Goal: Transaction & Acquisition: Purchase product/service

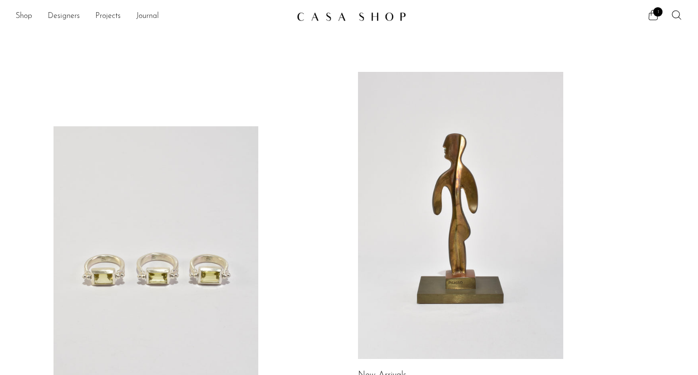
click at [172, 270] on link at bounding box center [155, 269] width 205 height 287
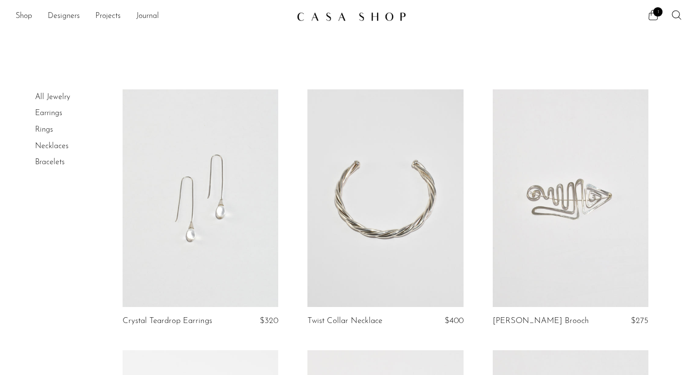
click at [26, 9] on li "Shop Featured New Arrivals Bestsellers Coming Soon Jewelry Jewelry All Earrings…" at bounding box center [24, 16] width 17 height 17
click at [26, 15] on link "Shop" at bounding box center [24, 16] width 17 height 13
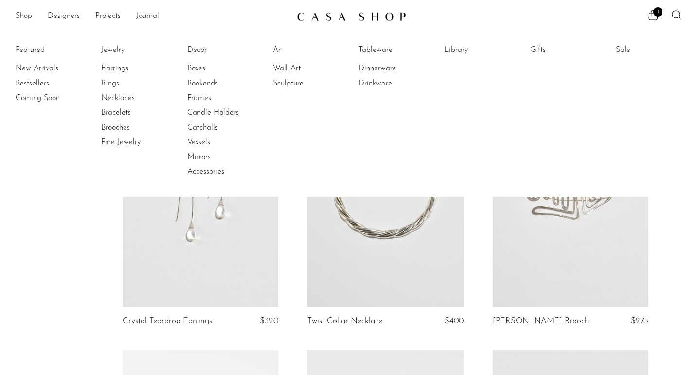
click at [37, 49] on li "Featured New Arrivals Bestsellers Coming Soon" at bounding box center [49, 111] width 67 height 141
click at [36, 66] on link "New Arrivals" at bounding box center [52, 68] width 73 height 11
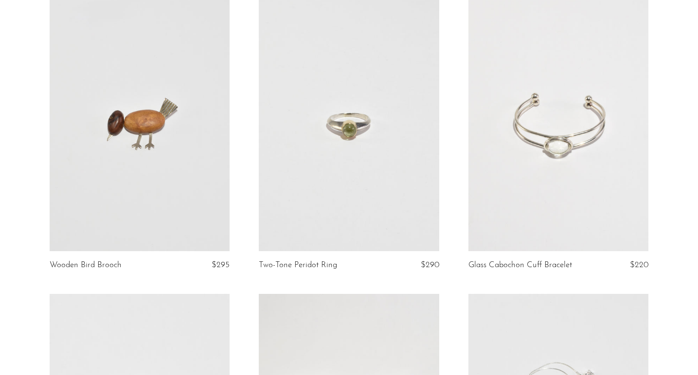
scroll to position [701, 0]
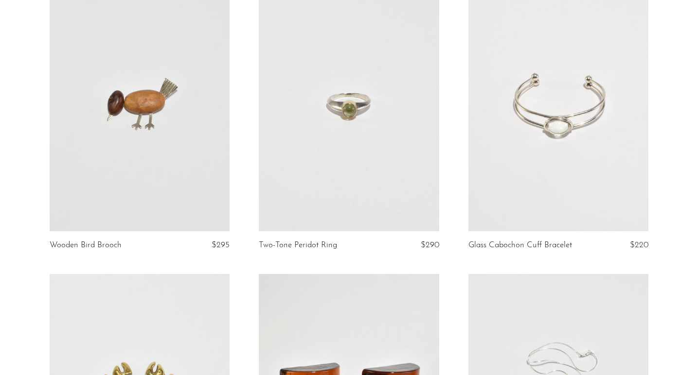
click at [40, 227] on article "Wooden Bird Brooch $295" at bounding box center [139, 126] width 209 height 295
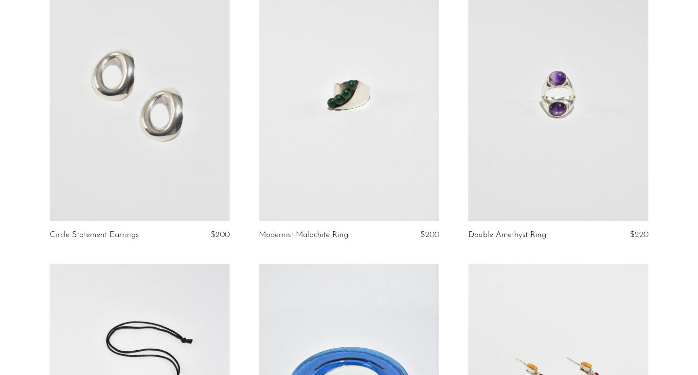
scroll to position [2206, 0]
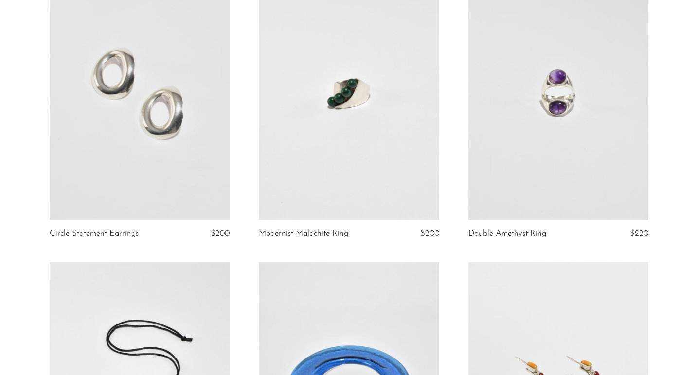
click at [41, 227] on article "Circle Statement Earrings $200" at bounding box center [139, 114] width 209 height 295
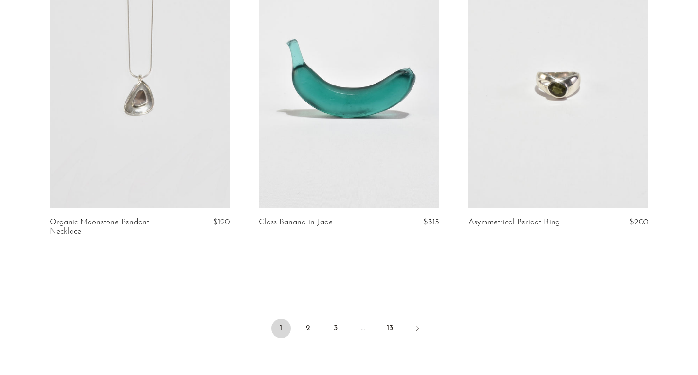
scroll to position [3395, 0]
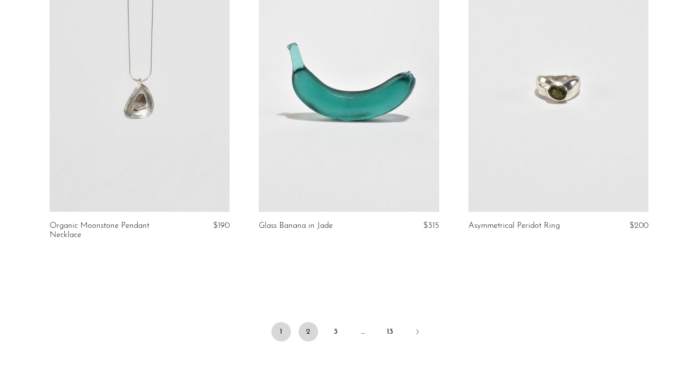
click at [311, 329] on link "2" at bounding box center [308, 331] width 19 height 19
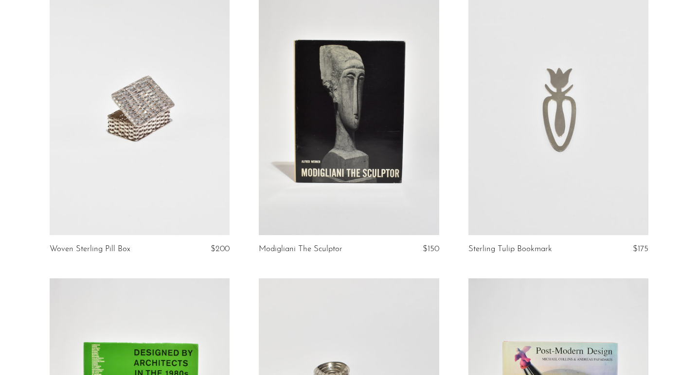
scroll to position [107, 0]
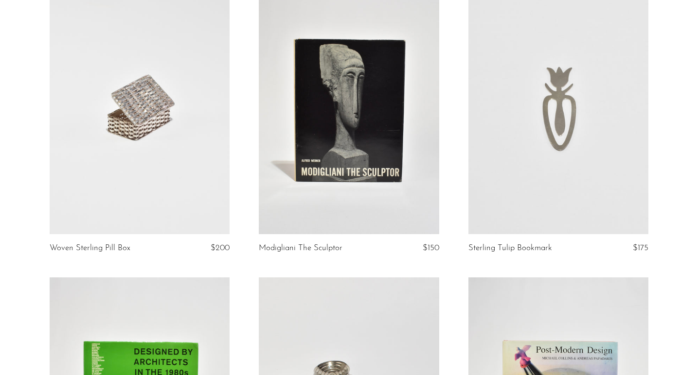
click at [151, 88] on link at bounding box center [140, 108] width 180 height 252
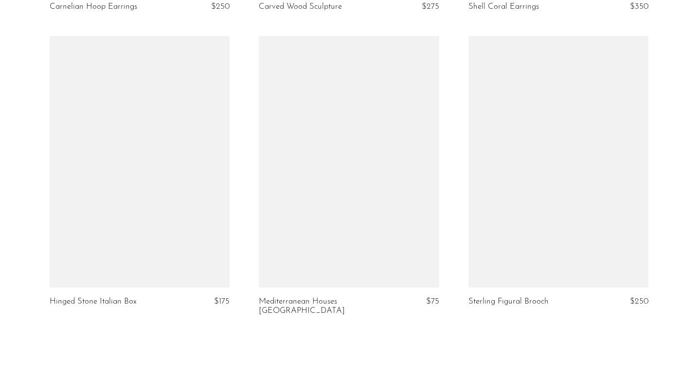
scroll to position [3357, 0]
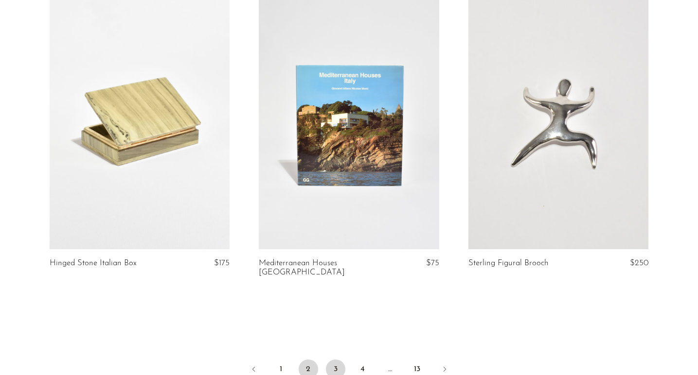
click at [338, 362] on link "3" at bounding box center [335, 369] width 19 height 19
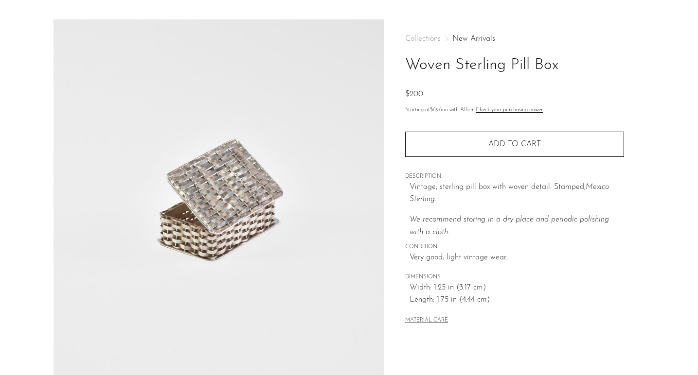
scroll to position [113, 0]
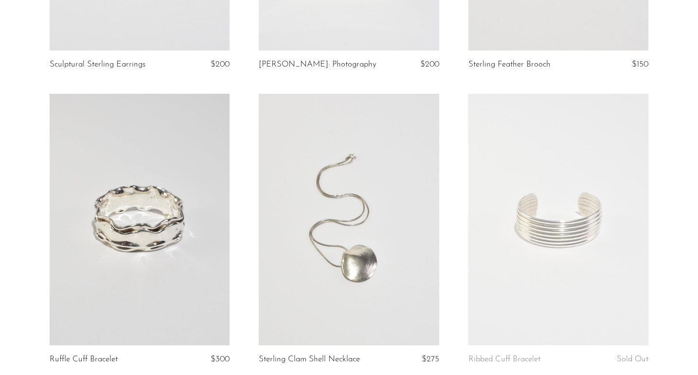
scroll to position [367, 0]
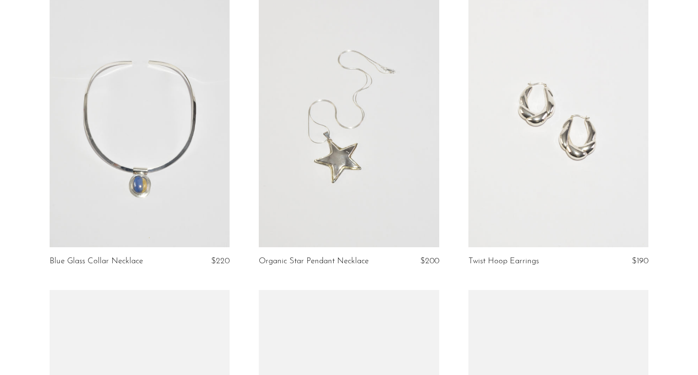
click at [242, 185] on article "Blue Glass Collar Necklace $220" at bounding box center [139, 142] width 209 height 295
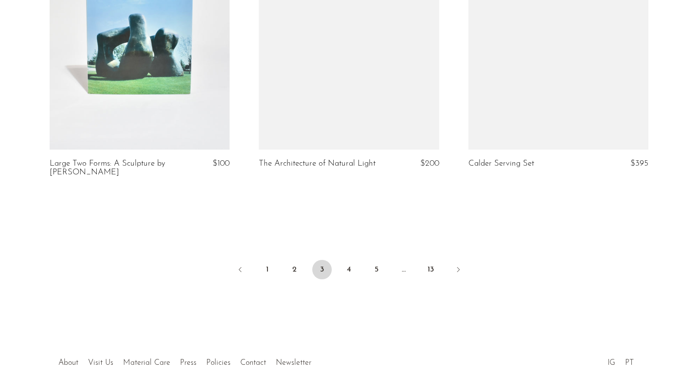
scroll to position [3467, 0]
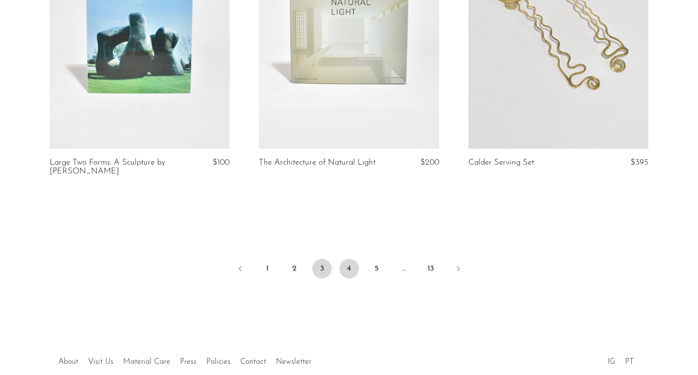
click at [352, 267] on link "4" at bounding box center [348, 268] width 19 height 19
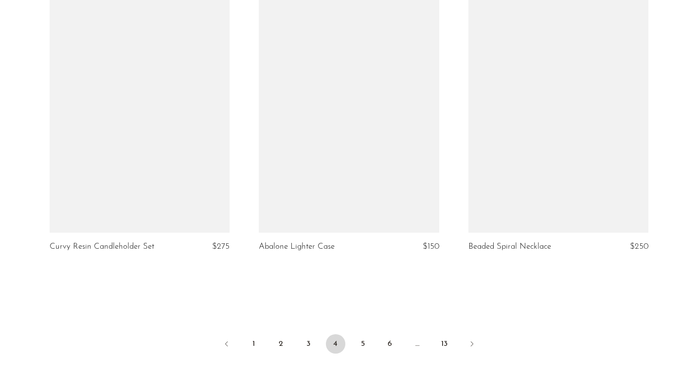
scroll to position [3403, 0]
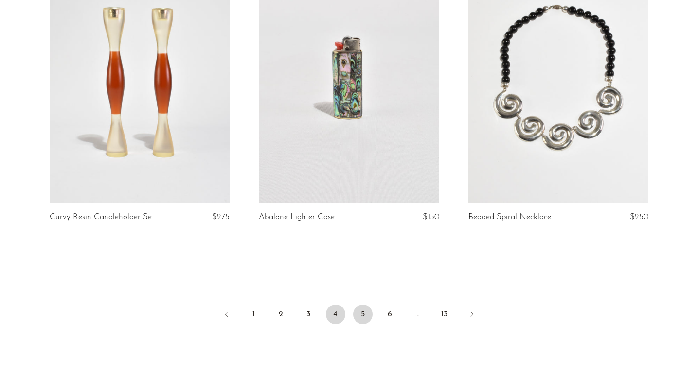
click at [362, 306] on link "5" at bounding box center [362, 314] width 19 height 19
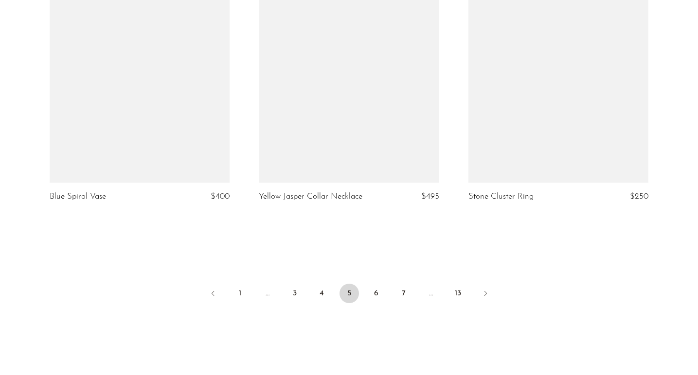
scroll to position [3446, 0]
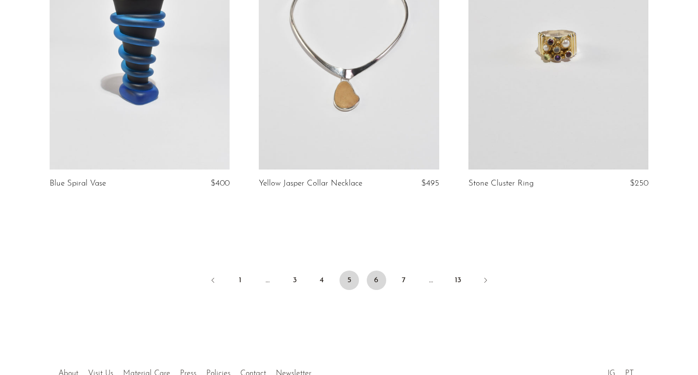
click at [376, 281] on link "6" at bounding box center [376, 280] width 19 height 19
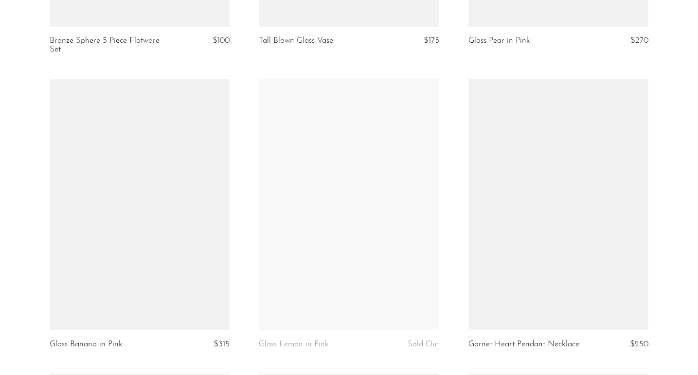
scroll to position [2187, 0]
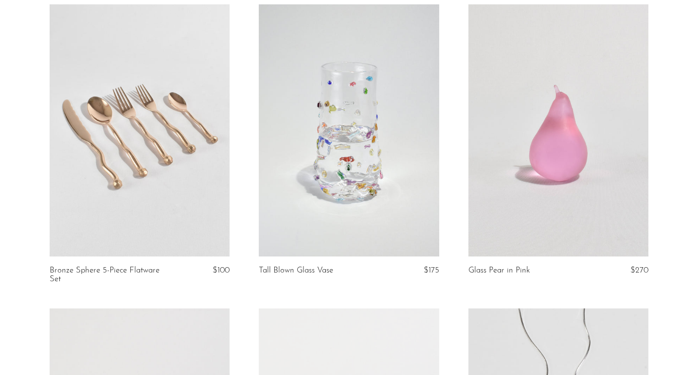
click at [248, 228] on article "Tall Blown Glass Vase $175" at bounding box center [348, 156] width 209 height 304
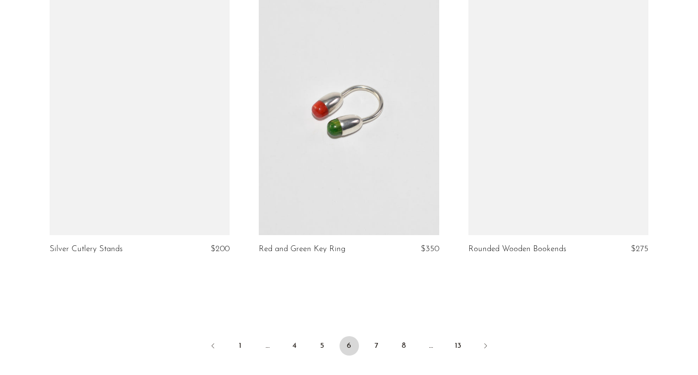
scroll to position [3412, 0]
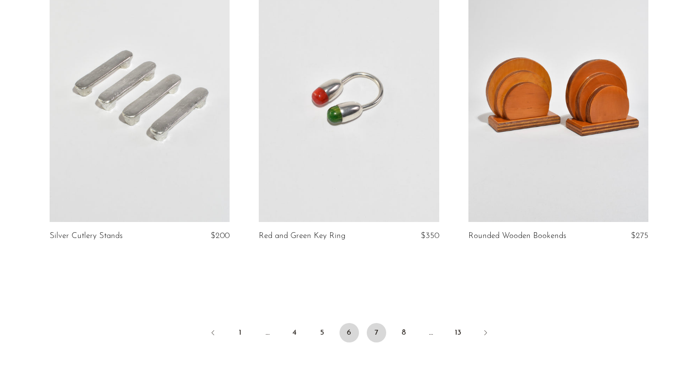
click at [381, 331] on link "7" at bounding box center [376, 332] width 19 height 19
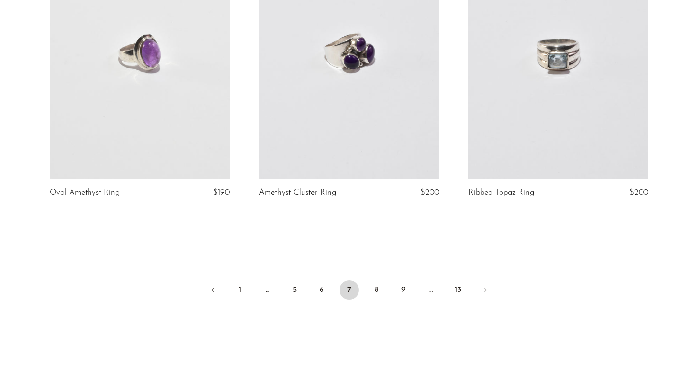
scroll to position [3411, 0]
click at [376, 292] on link "8" at bounding box center [376, 289] width 19 height 19
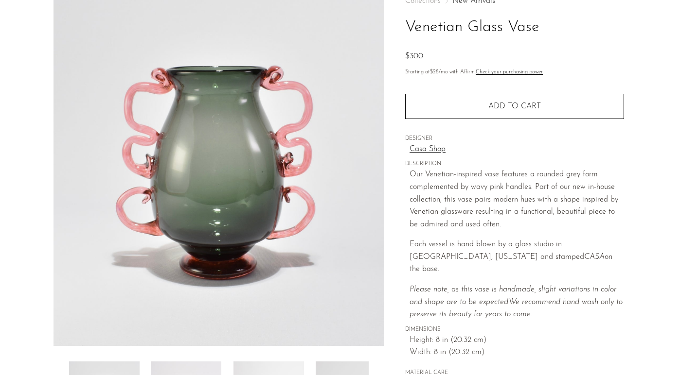
scroll to position [258, 0]
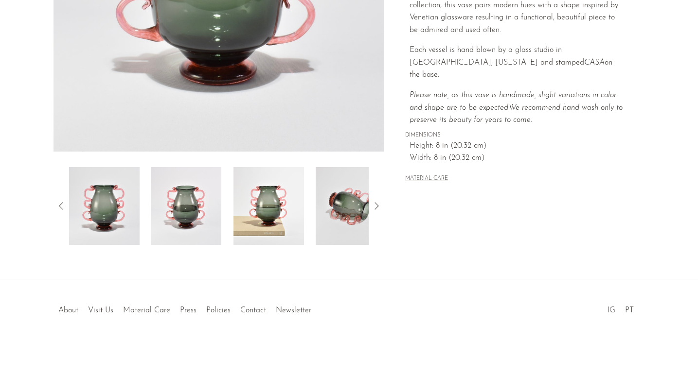
click at [166, 183] on img at bounding box center [186, 206] width 71 height 78
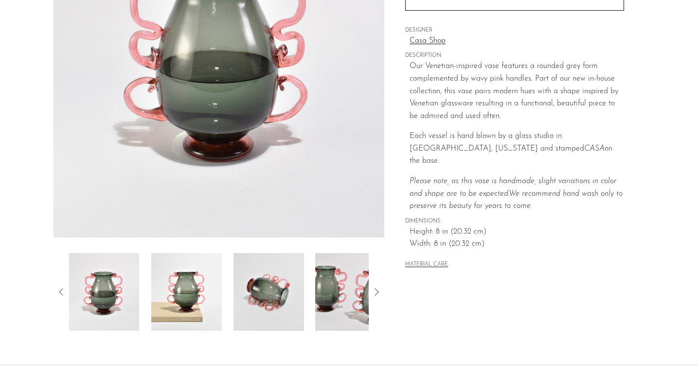
scroll to position [173, 0]
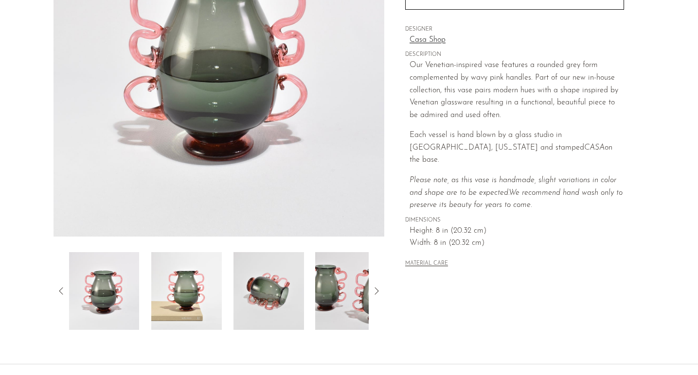
click at [377, 294] on icon at bounding box center [377, 291] width 12 height 12
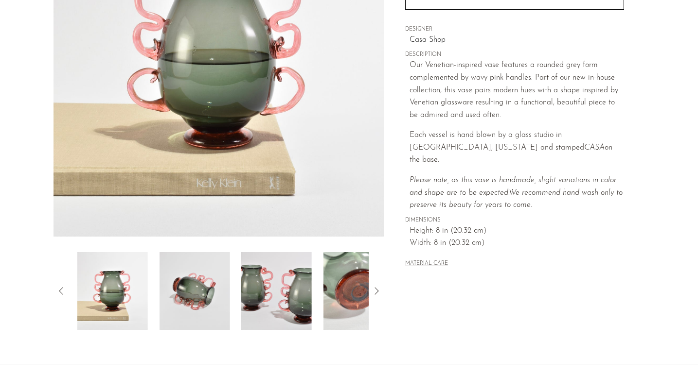
click at [283, 293] on img at bounding box center [276, 291] width 71 height 78
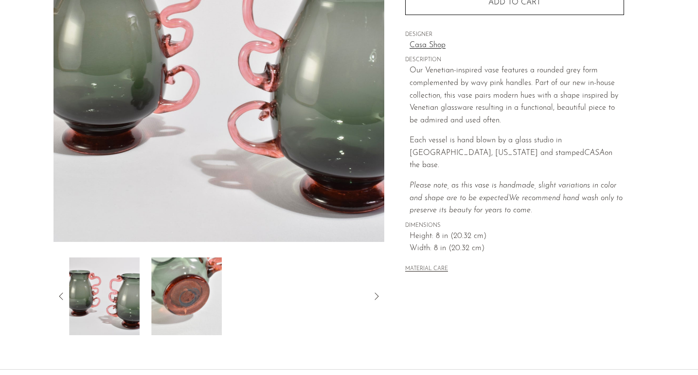
scroll to position [177, 0]
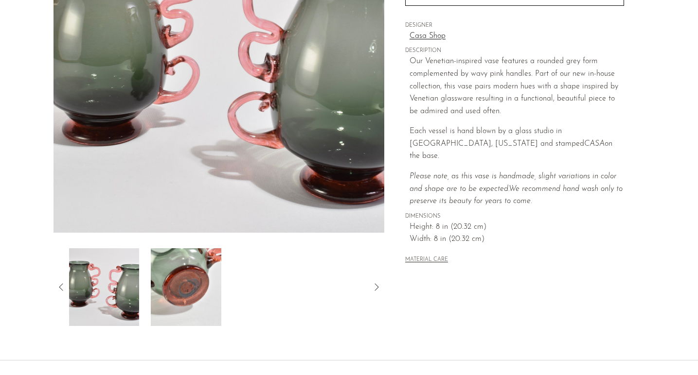
click at [179, 290] on img at bounding box center [186, 287] width 71 height 78
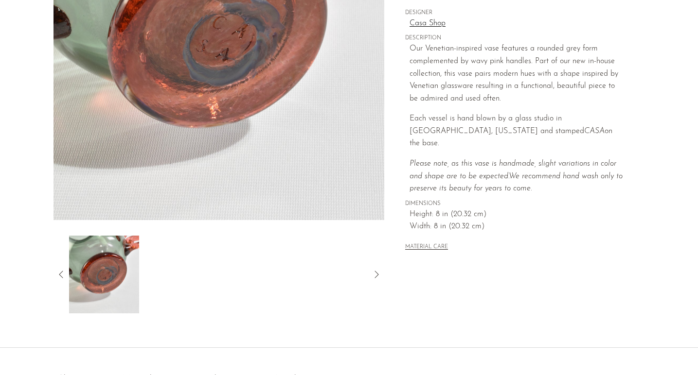
scroll to position [258, 0]
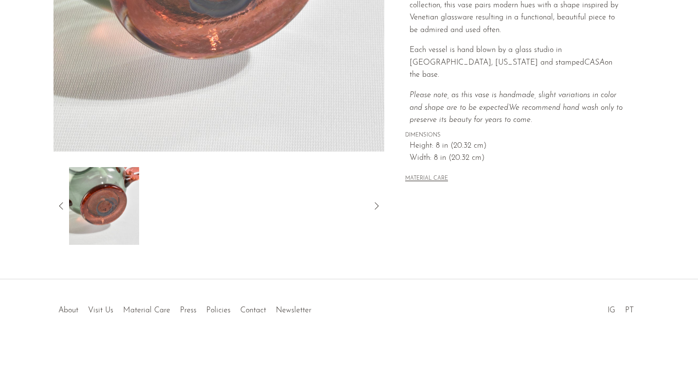
click at [64, 203] on icon at bounding box center [61, 206] width 12 height 12
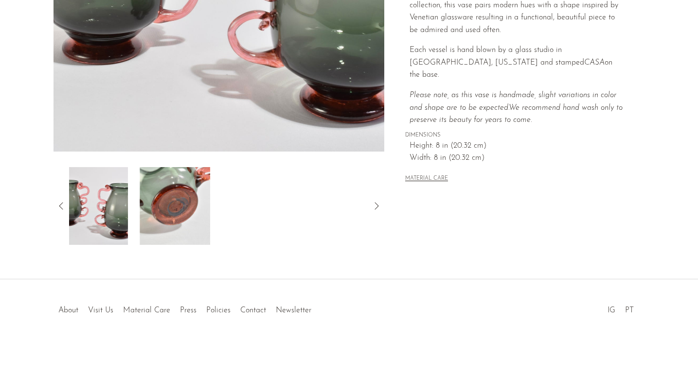
click at [98, 208] on img at bounding box center [93, 206] width 71 height 78
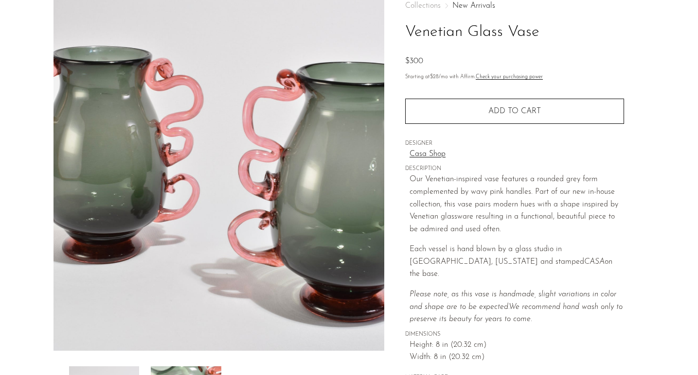
scroll to position [57, 0]
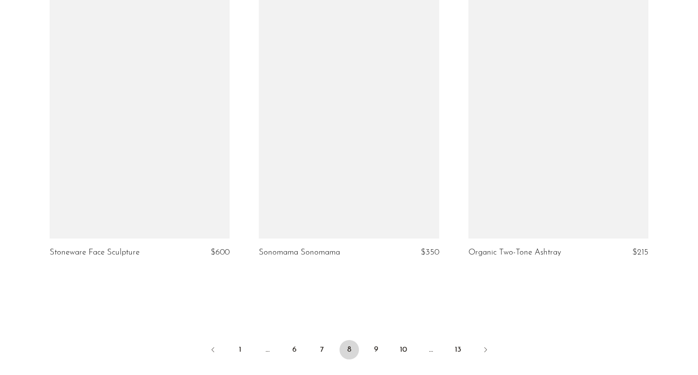
scroll to position [3372, 0]
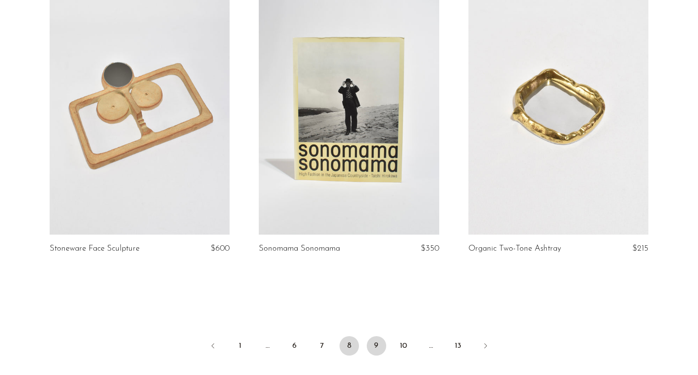
click at [375, 336] on link "9" at bounding box center [376, 345] width 19 height 19
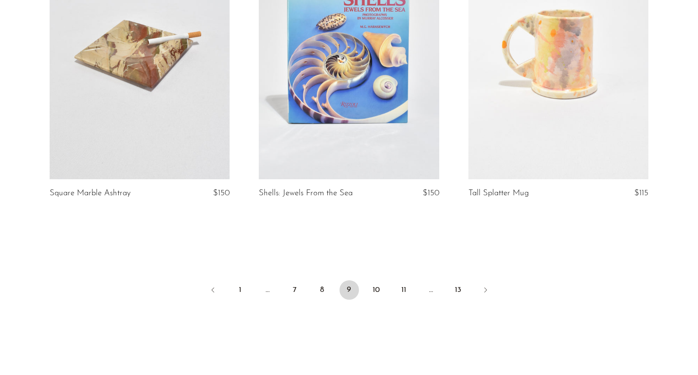
scroll to position [3463, 0]
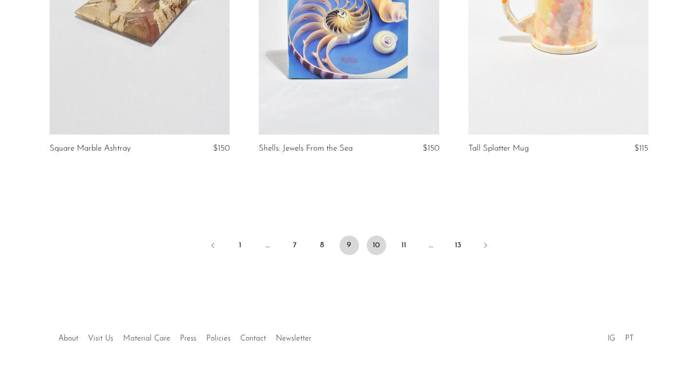
click at [377, 240] on link "10" at bounding box center [376, 245] width 19 height 19
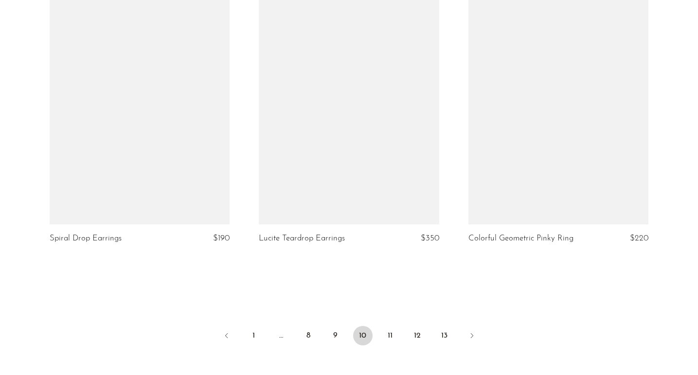
scroll to position [3413, 0]
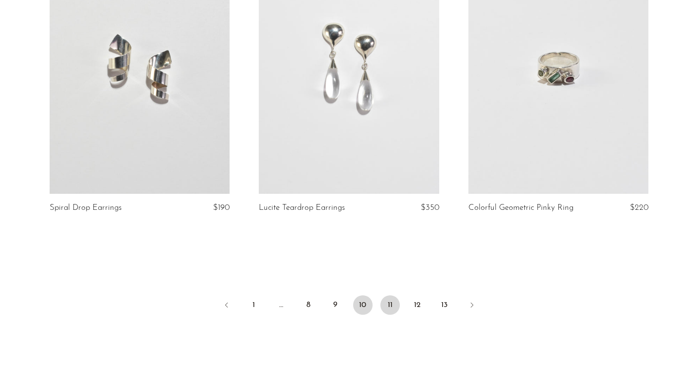
click at [390, 307] on link "11" at bounding box center [389, 305] width 19 height 19
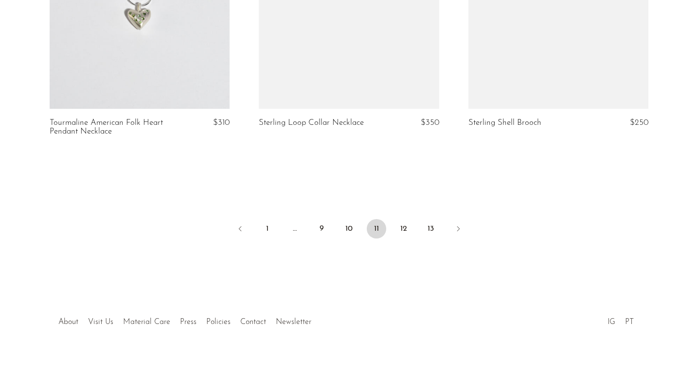
scroll to position [3510, 0]
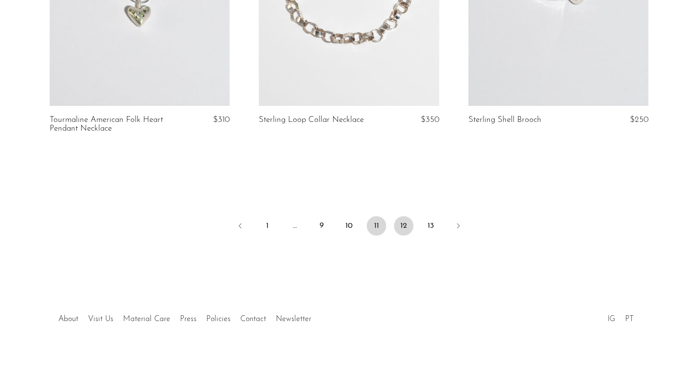
click at [404, 216] on link "12" at bounding box center [403, 225] width 19 height 19
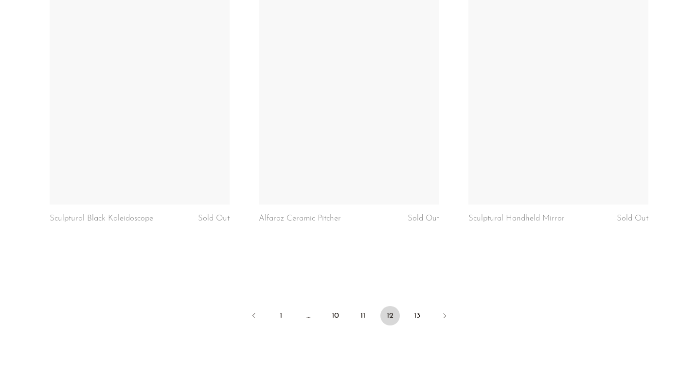
scroll to position [3492, 0]
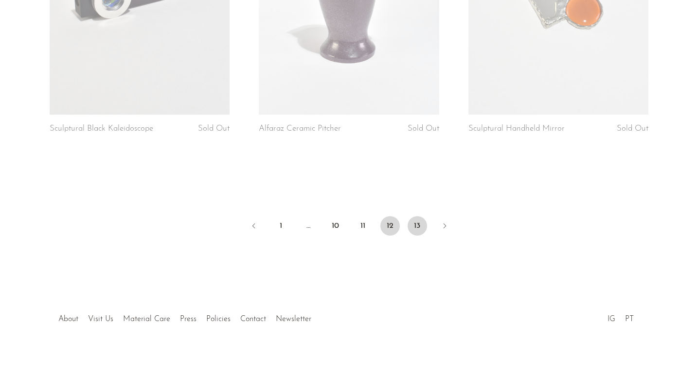
click at [414, 216] on link "13" at bounding box center [416, 225] width 19 height 19
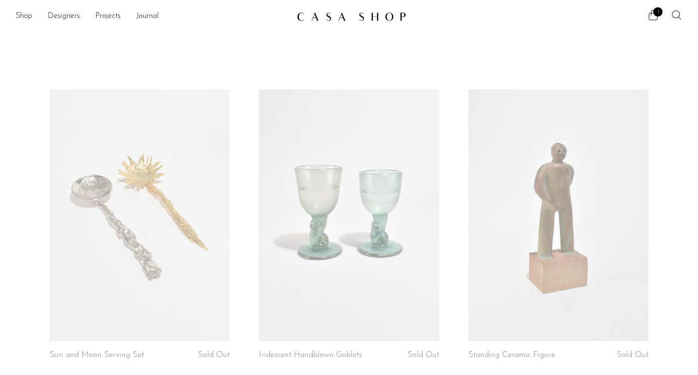
click at [678, 16] on icon at bounding box center [677, 15] width 12 height 12
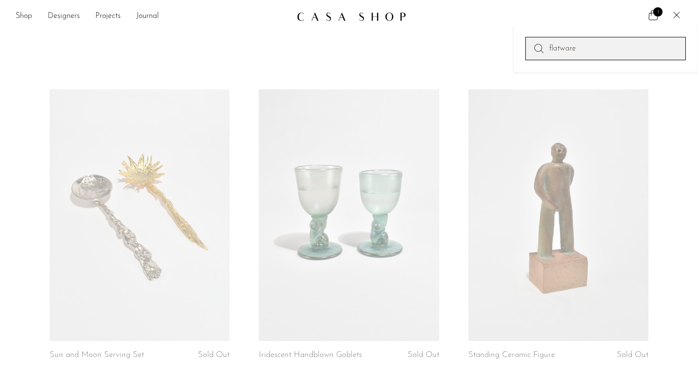
type input "flatware"
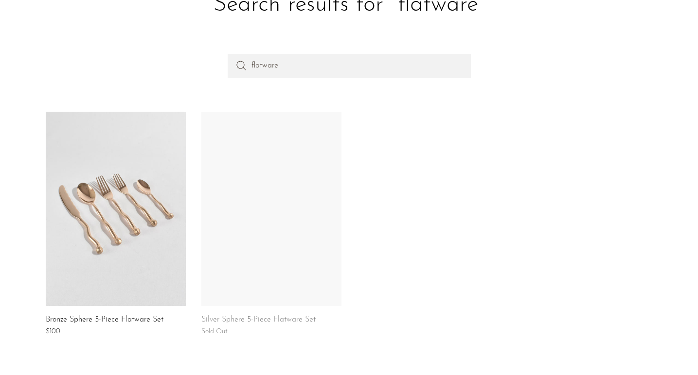
scroll to position [89, 0]
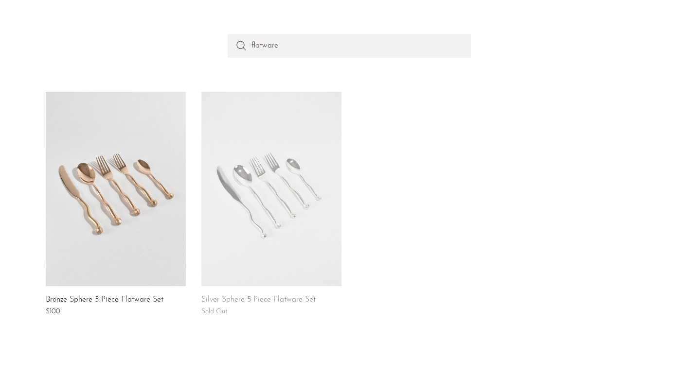
click at [131, 190] on link at bounding box center [116, 189] width 140 height 195
click at [113, 203] on link at bounding box center [116, 189] width 140 height 195
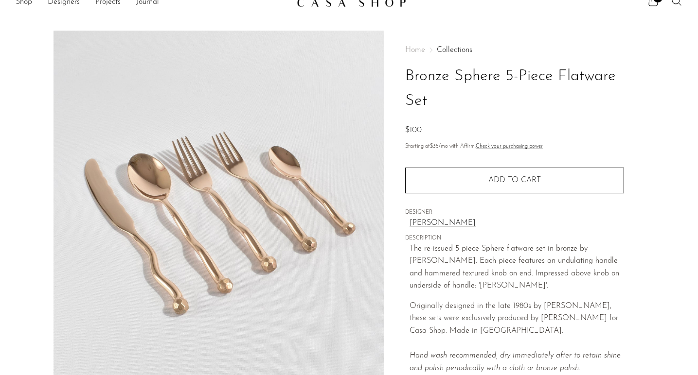
scroll to position [14, 0]
